Goal: Find specific page/section: Find specific page/section

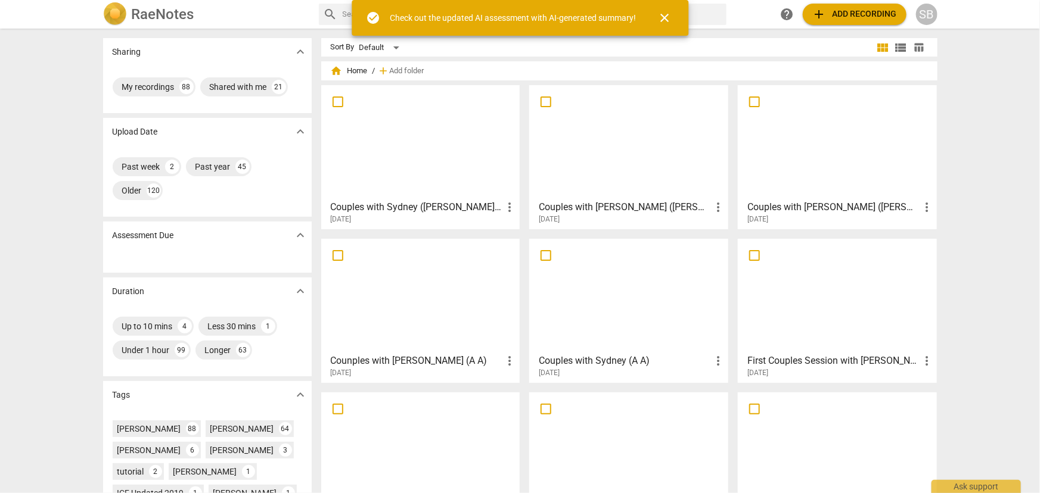
click at [425, 145] on div at bounding box center [420, 141] width 191 height 105
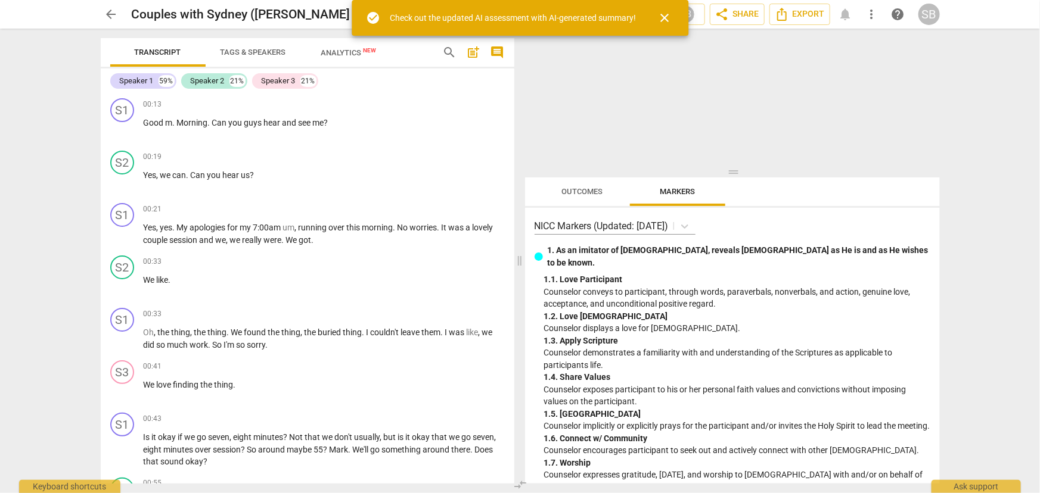
click at [113, 14] on span "arrow_back" at bounding box center [111, 14] width 14 height 14
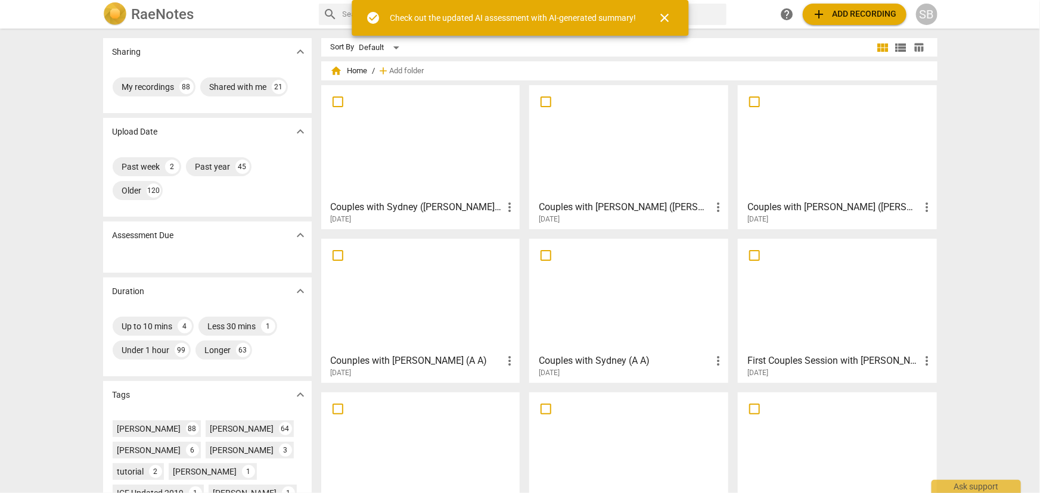
click at [552, 143] on div at bounding box center [628, 141] width 191 height 105
